Goal: Use online tool/utility: Utilize a website feature to perform a specific function

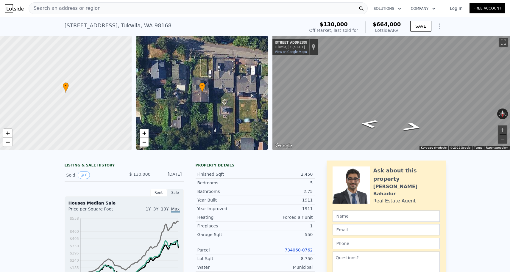
click at [57, 3] on div "Search an address or region" at bounding box center [65, 8] width 72 height 11
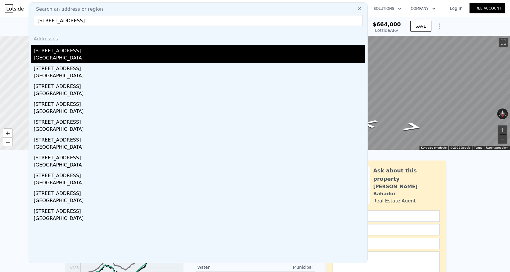
type input "[STREET_ADDRESS]"
click at [76, 55] on div "[GEOGRAPHIC_DATA]" at bounding box center [199, 58] width 331 height 8
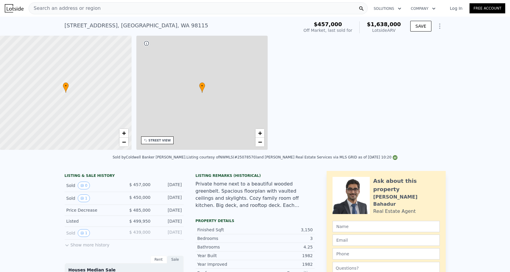
type input "$ 1,638,000"
type input "8"
type input "3"
type input "3.75"
type input "2300"
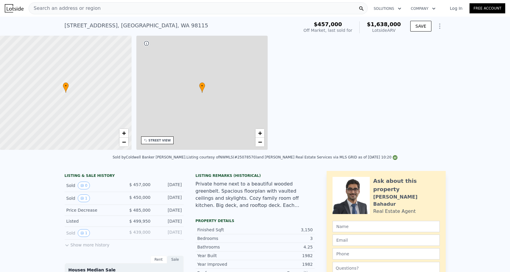
type input "4230"
type input "5008"
type input "12688"
type input "$ 998,146"
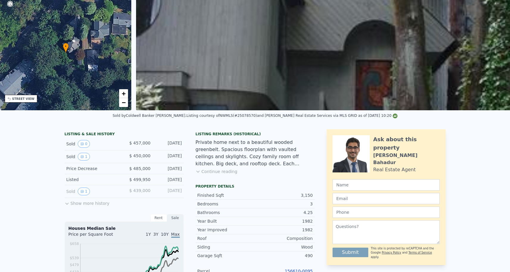
scroll to position [71, 0]
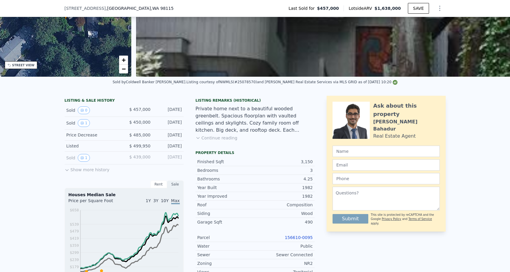
click at [294, 237] on link "156610-0095" at bounding box center [298, 237] width 28 height 5
click at [199, 2] on div "[STREET_ADDRESS] Last Sold for $457,000 Lotside ARV $1,638,000 SAVE" at bounding box center [255, 8] width 381 height 17
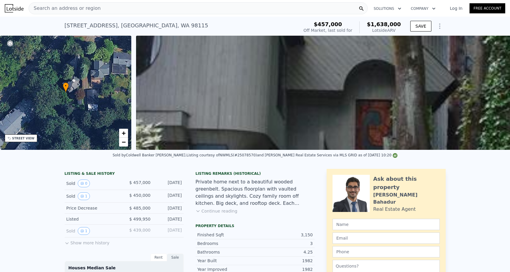
scroll to position [-2, 0]
click at [78, 16] on nav "Search an address or region Solutions Company Open main menu Log In Free Account" at bounding box center [255, 8] width 510 height 17
click at [78, 7] on span "Search an address or region" at bounding box center [65, 8] width 72 height 7
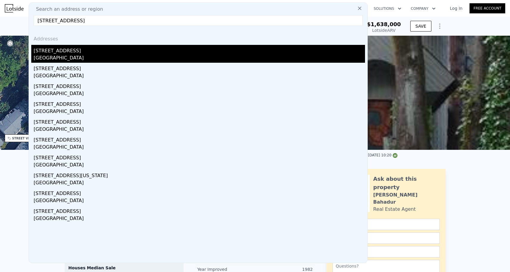
type input "[STREET_ADDRESS]"
click at [81, 51] on div "[STREET_ADDRESS]" at bounding box center [199, 50] width 331 height 10
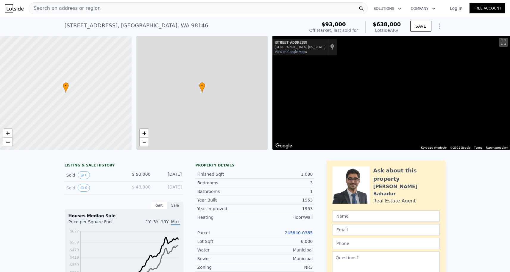
type input "$ 638,000"
type input "5"
type input "2"
type input "3"
type input "1"
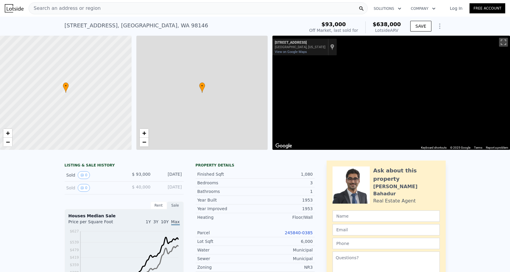
type input "2.5"
type input "860"
type input "1420"
type input "4400"
type input "9044"
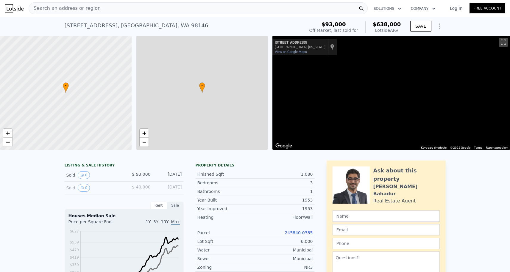
type input "$ 489,406"
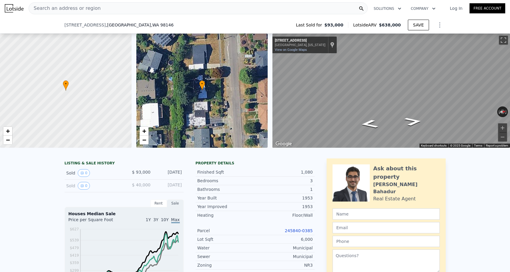
scroll to position [209, 0]
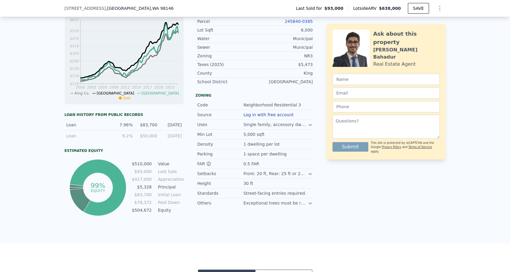
click at [301, 21] on link "245840-0385" at bounding box center [298, 21] width 28 height 5
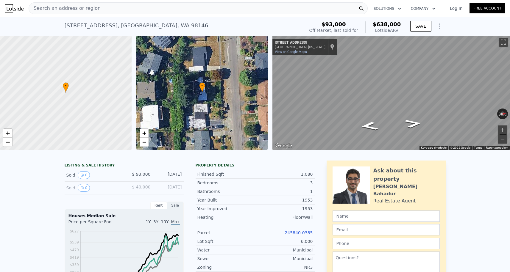
scroll to position [0, 0]
click at [500, 131] on button "Zoom in" at bounding box center [502, 130] width 9 height 9
click at [502, 138] on button "Zoom out" at bounding box center [502, 139] width 9 height 9
click at [502, 130] on button "Zoom in" at bounding box center [502, 130] width 9 height 9
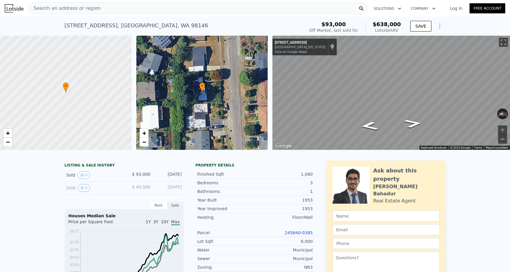
click at [503, 141] on button "Zoom out" at bounding box center [502, 139] width 9 height 9
click at [503, 132] on button "Zoom in" at bounding box center [502, 130] width 9 height 9
click at [503, 138] on button "Zoom out" at bounding box center [502, 139] width 9 height 9
click at [501, 130] on button "Zoom in" at bounding box center [502, 130] width 9 height 9
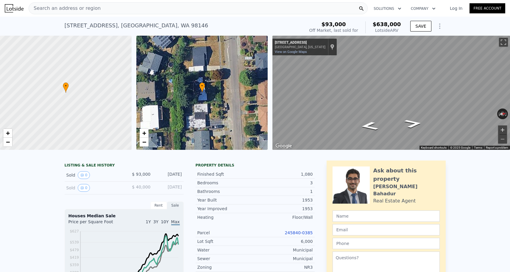
click at [501, 130] on button "Zoom in" at bounding box center [502, 130] width 9 height 9
click at [502, 142] on button "Zoom out" at bounding box center [502, 139] width 9 height 9
click at [502, 133] on button "Zoom in" at bounding box center [502, 130] width 9 height 9
click at [502, 140] on button "Zoom out" at bounding box center [502, 139] width 9 height 9
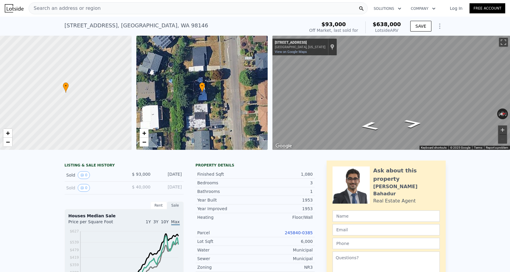
click at [502, 131] on button "Zoom in" at bounding box center [502, 130] width 9 height 9
click at [502, 140] on button "Zoom out" at bounding box center [502, 139] width 9 height 9
click at [502, 131] on button "Zoom in" at bounding box center [502, 130] width 9 height 9
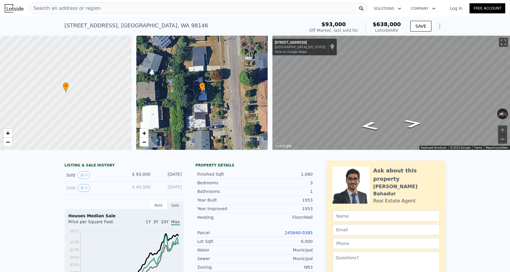
click at [503, 138] on button "Zoom out" at bounding box center [502, 139] width 9 height 9
click at [501, 132] on button "Zoom in" at bounding box center [502, 130] width 9 height 9
click at [503, 142] on button "Zoom out" at bounding box center [502, 139] width 9 height 9
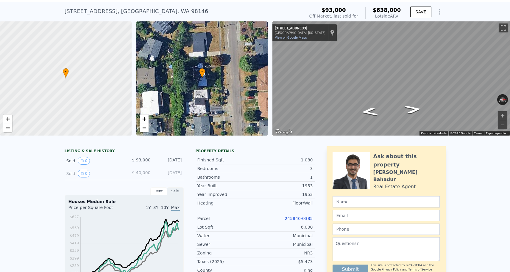
scroll to position [15, 0]
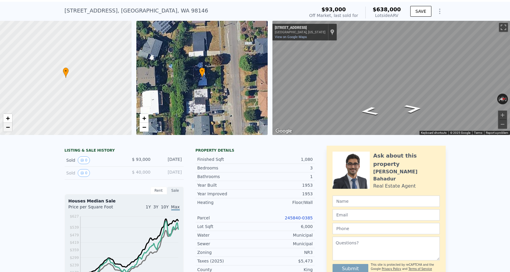
click at [6, 128] on span "−" at bounding box center [8, 126] width 4 height 7
click at [9, 117] on span "+" at bounding box center [8, 118] width 4 height 7
click at [8, 127] on span "−" at bounding box center [8, 126] width 4 height 7
click at [8, 119] on span "+" at bounding box center [8, 118] width 4 height 7
click at [8, 128] on span "−" at bounding box center [8, 126] width 4 height 7
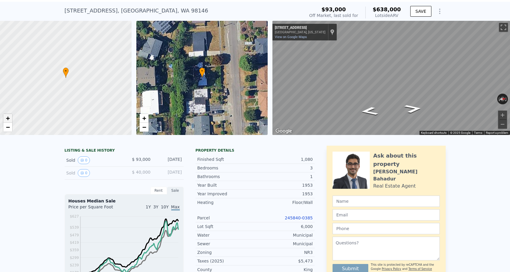
click at [7, 119] on span "+" at bounding box center [8, 118] width 4 height 7
click at [501, 115] on button "Zoom in" at bounding box center [502, 115] width 9 height 9
click at [501, 123] on button "Zoom out" at bounding box center [502, 124] width 9 height 9
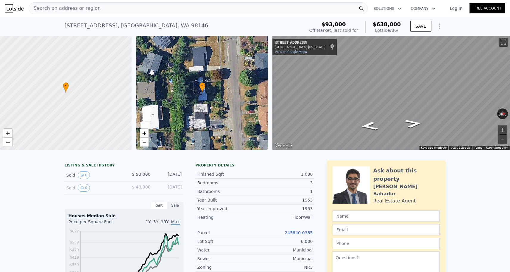
scroll to position [0, 0]
click at [103, 8] on div "Search an address or region" at bounding box center [198, 8] width 339 height 12
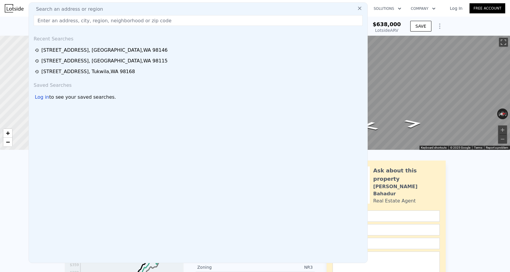
type input "[STREET_ADDRESS]"
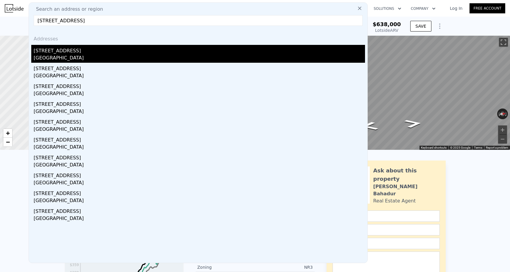
click at [73, 56] on div "[GEOGRAPHIC_DATA]" at bounding box center [199, 58] width 331 height 8
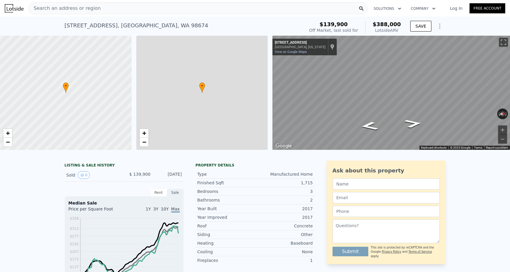
type input "3"
type input "1.75"
type input "2"
type input "1404"
type input "1440"
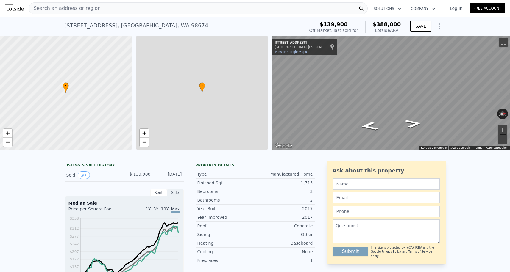
type input "69696"
type input "158994"
type input "$ 388,000"
type input "4"
type input "$ 210,891"
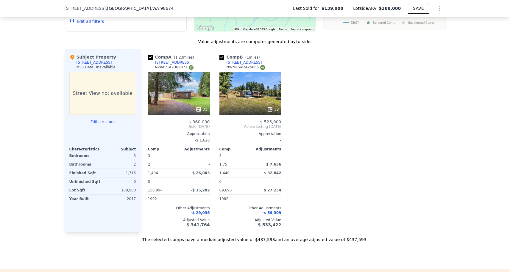
scroll to position [571, 0]
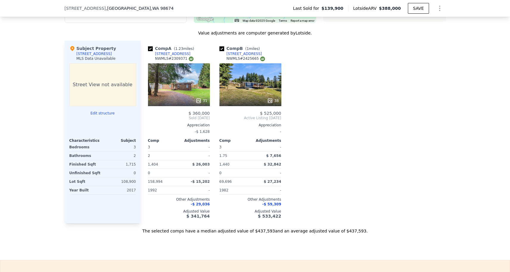
click at [46, 0] on html "Search an address or region Solutions Company Open main menu Log In Free Accoun…" at bounding box center [255, 136] width 510 height 272
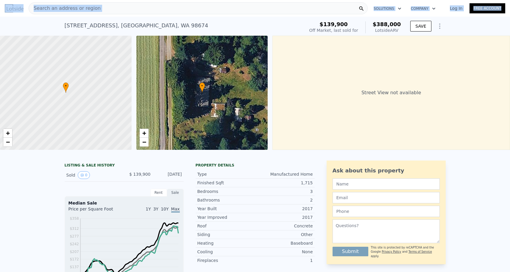
scroll to position [0, 0]
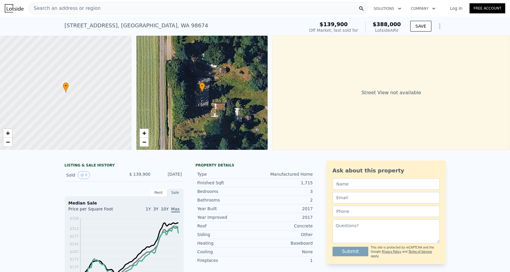
click at [113, 6] on div "Search an address or region" at bounding box center [198, 8] width 339 height 12
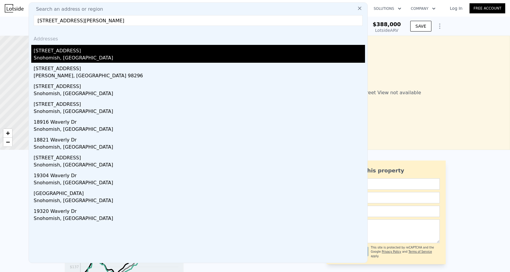
type input "[STREET_ADDRESS][PERSON_NAME]"
click at [98, 50] on div "[STREET_ADDRESS]" at bounding box center [199, 50] width 331 height 10
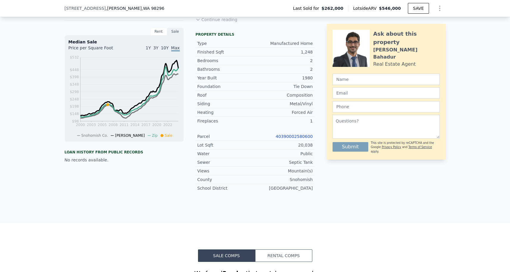
click at [284, 139] on div "40390002580600" at bounding box center [284, 137] width 58 height 6
click at [284, 138] on link "40390002580600" at bounding box center [293, 136] width 37 height 5
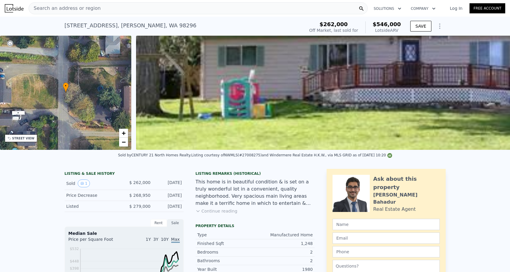
click at [67, 10] on span "Search an address or region" at bounding box center [65, 8] width 72 height 7
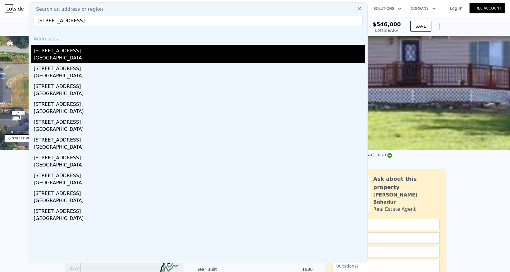
type input "[STREET_ADDRESS]"
click at [73, 54] on div "[STREET_ADDRESS]" at bounding box center [199, 50] width 331 height 10
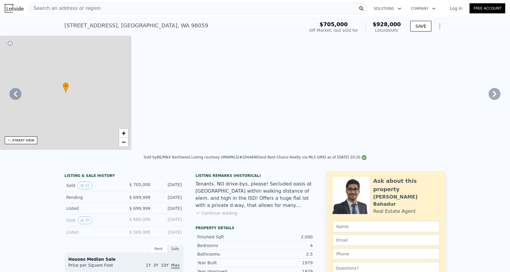
type input "$ 928,000"
type input "6"
type input "3"
type input "4"
type input "1.5"
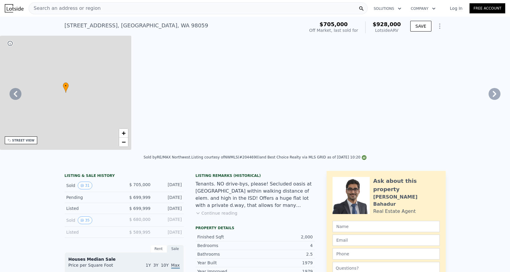
type input "2.5"
type input "1600"
type input "2220"
type input "9500"
type input "22509"
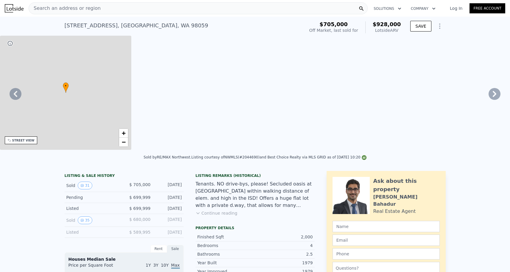
type input "$ 104,529"
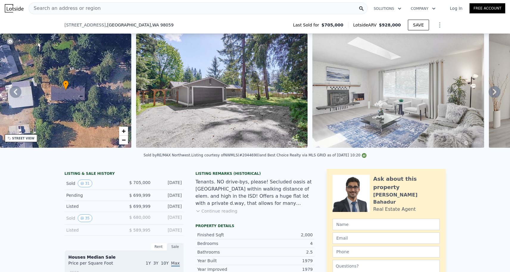
scroll to position [68, 0]
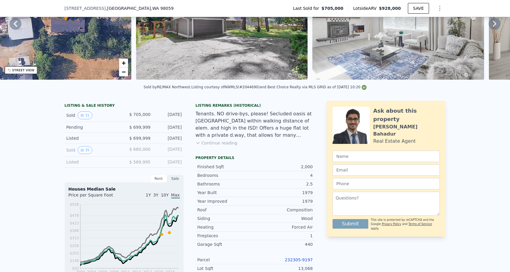
click at [296, 261] on link "232305-9197" at bounding box center [298, 260] width 28 height 5
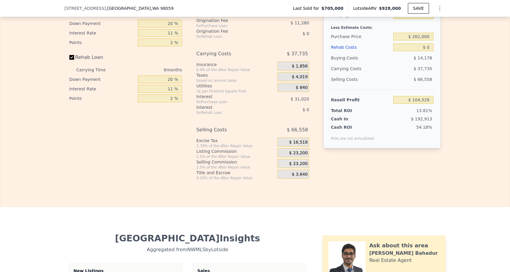
scroll to position [878, 0]
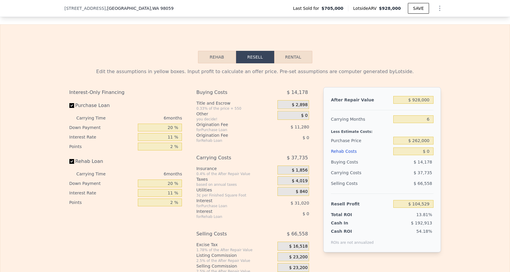
click at [426, 125] on div "Less Estimate Costs:" at bounding box center [382, 130] width 102 height 11
click at [427, 124] on div "6" at bounding box center [413, 119] width 40 height 11
click at [431, 116] on input "6" at bounding box center [413, 119] width 40 height 8
type input "3"
type input "$ 123,396"
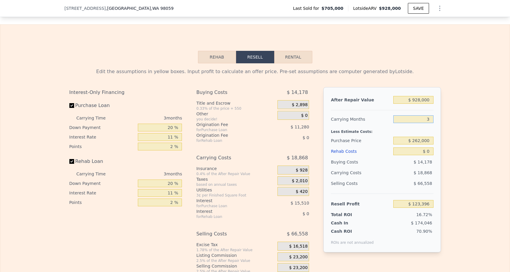
type input "3"
click at [417, 100] on input "$ 928,000" at bounding box center [413, 100] width 40 height 8
type input "$ 98,000"
type input "-$ 646,736"
type input "$ 908,000"
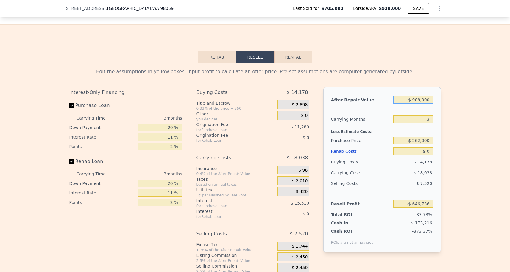
type input "$ 104,838"
type input "$ 908,000"
click at [420, 141] on input "$ 262,000" at bounding box center [413, 141] width 40 height 8
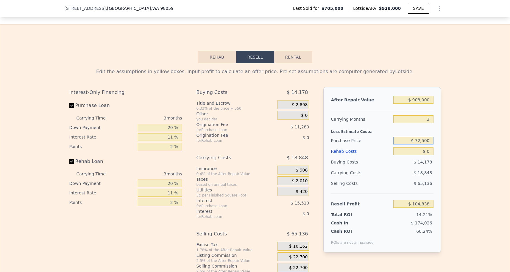
type input "$ 725,000"
type input "$ 84,011"
click at [447, 131] on div "Edit the assumptions in yellow boxes. Input profit to calculate an offer price.…" at bounding box center [254, 173] width 509 height 221
click at [433, 120] on input "3" at bounding box center [413, 119] width 40 height 8
click at [421, 101] on input "$ 908,000" at bounding box center [413, 100] width 40 height 8
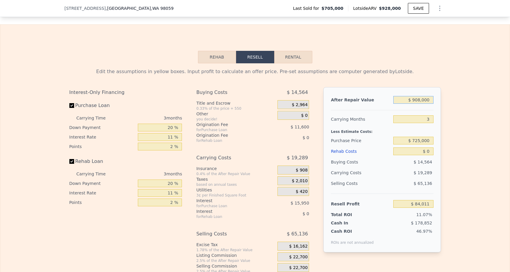
type input "$ 90,000"
type input "-$ 674,987"
type input "$ 900,000"
type input "$ 76,588"
click at [412, 125] on div "Less Estimate Costs:" at bounding box center [382, 130] width 102 height 11
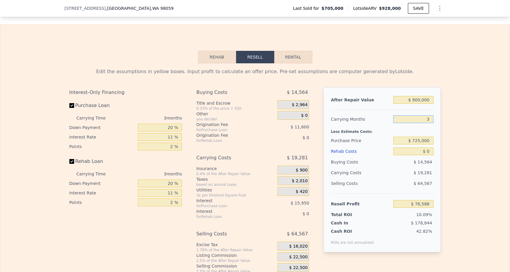
click at [414, 121] on input "3" at bounding box center [413, 119] width 40 height 8
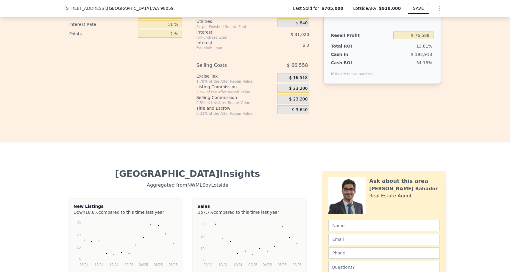
type input "$ 928,000"
type input "6"
type input "$ 104,529"
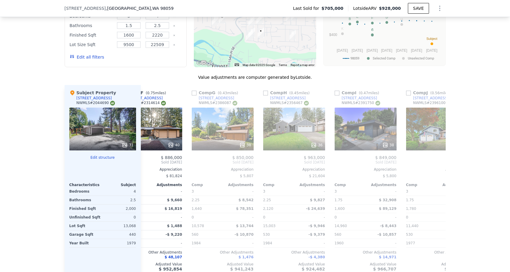
scroll to position [0, 402]
